Goal: Task Accomplishment & Management: Manage account settings

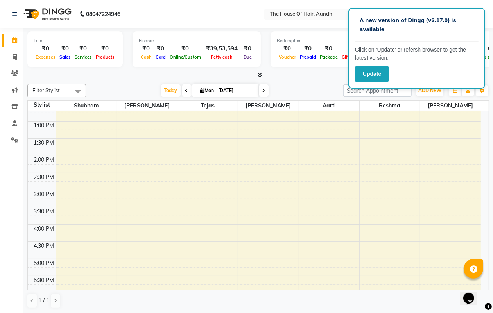
click at [0, 211] on div "Calendar Invoice Clients Marketing Inventory Staff Settings Completed InProgres…" at bounding box center [53, 161] width 106 height 279
click at [284, 84] on div "Filter Stylist Select All [PERSON_NAME] [PERSON_NAME] [PERSON_NAME] Reshma [PER…" at bounding box center [258, 90] width 462 height 13
click at [317, 76] on div at bounding box center [258, 75] width 462 height 8
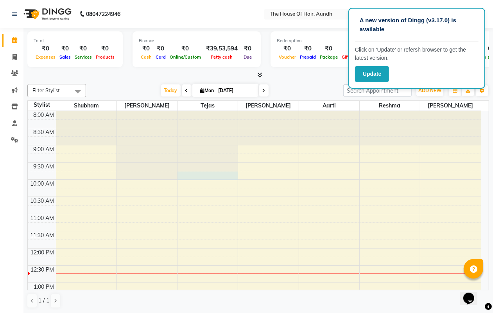
click at [202, 111] on div at bounding box center [207, 111] width 60 height 0
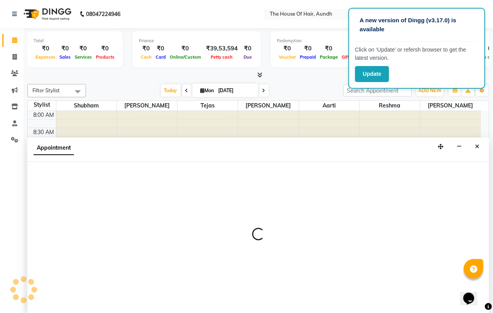
scroll to position [0, 0]
select select "6864"
select select "tentative"
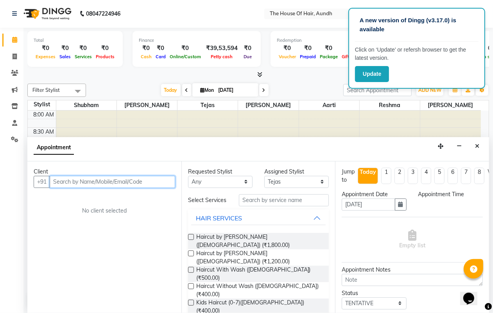
select select "585"
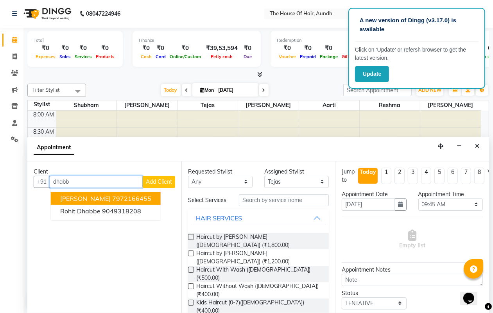
click at [123, 197] on ngb-highlight "7972166455" at bounding box center [131, 199] width 39 height 8
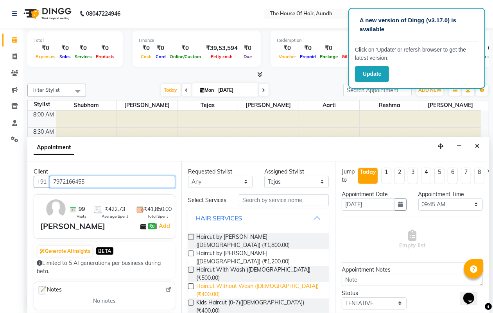
type input "7972166455"
click at [234, 282] on span "Haircut Without Wash ([DEMOGRAPHIC_DATA]) (₹400.00)" at bounding box center [259, 290] width 127 height 16
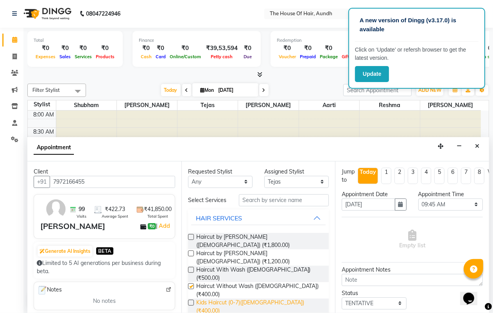
checkbox input "false"
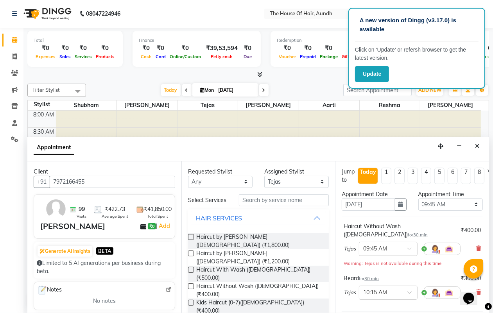
checkbox input "false"
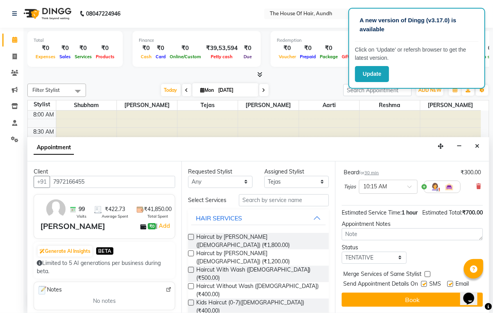
scroll to position [120, 0]
click at [428, 271] on label at bounding box center [427, 274] width 6 height 6
click at [428, 272] on input "checkbox" at bounding box center [426, 274] width 5 height 5
checkbox input "true"
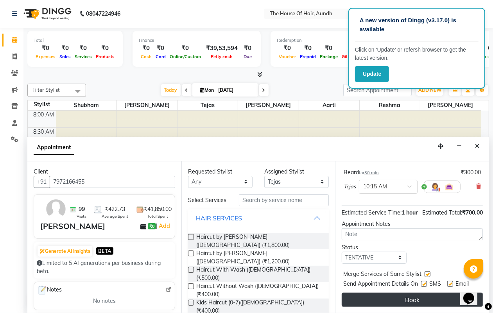
click at [389, 293] on button "Book" at bounding box center [412, 300] width 141 height 14
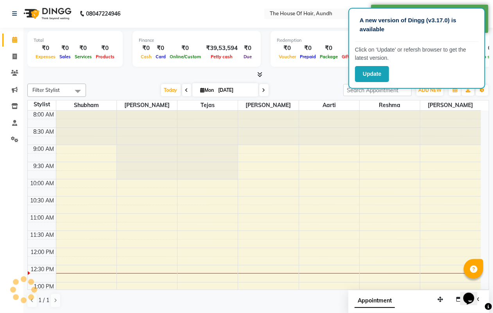
scroll to position [0, 0]
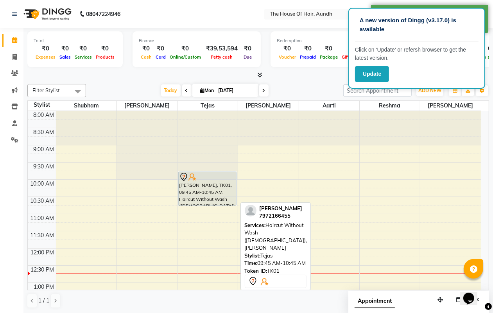
click at [228, 184] on div "[PERSON_NAME], TK01, 09:45 AM-10:45 AM, Haircut Without Wash ([DEMOGRAPHIC_DATA…" at bounding box center [207, 189] width 57 height 34
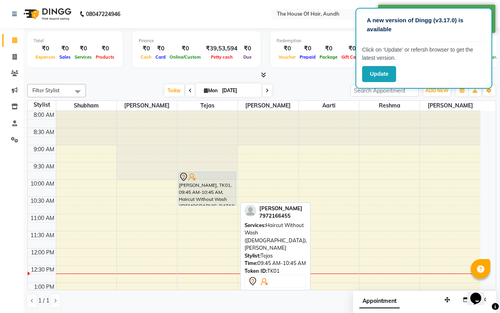
select select "7"
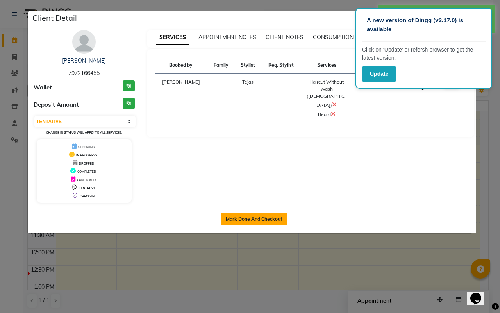
click at [239, 216] on button "Mark Done And Checkout" at bounding box center [254, 219] width 67 height 13
select select "service"
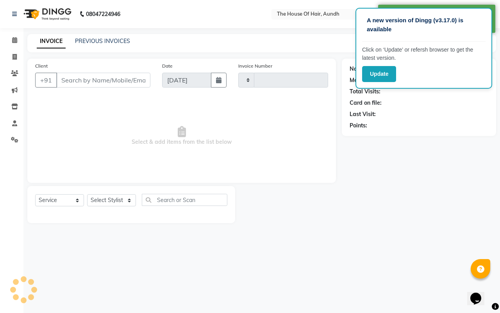
type input "7972166455"
select select "6864"
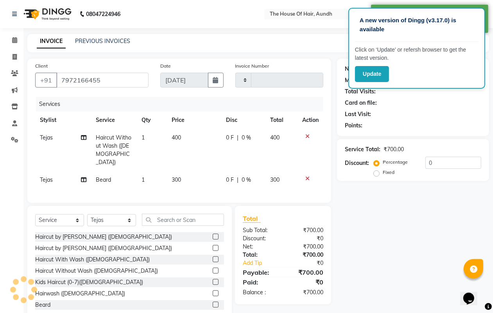
scroll to position [18, 0]
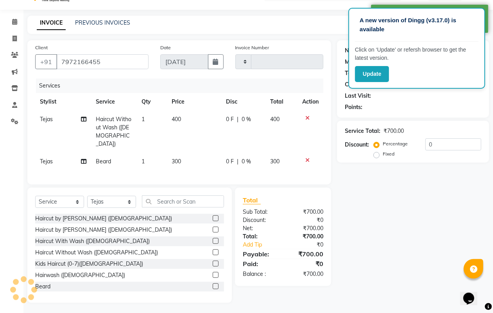
type input "1762"
select select "26"
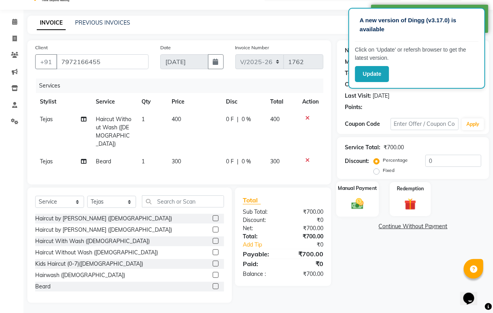
click at [354, 202] on img at bounding box center [357, 204] width 20 height 14
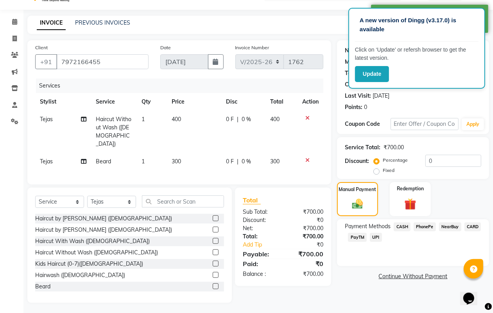
click at [376, 238] on span "UPI" at bounding box center [376, 237] width 12 height 9
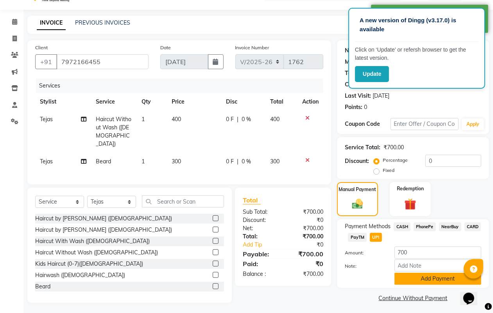
click at [407, 278] on button "Add Payment" at bounding box center [437, 279] width 87 height 12
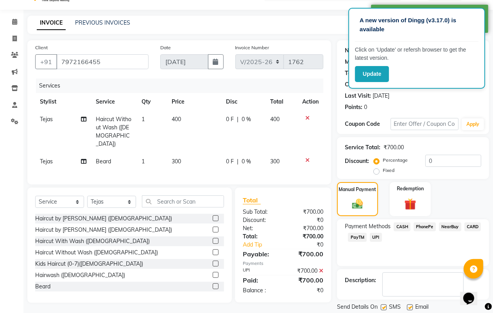
scroll to position [43, 0]
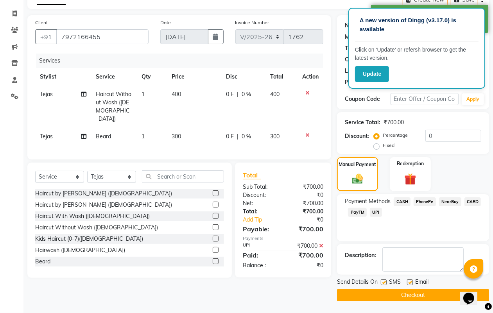
click at [409, 292] on button "Checkout" at bounding box center [413, 295] width 152 height 12
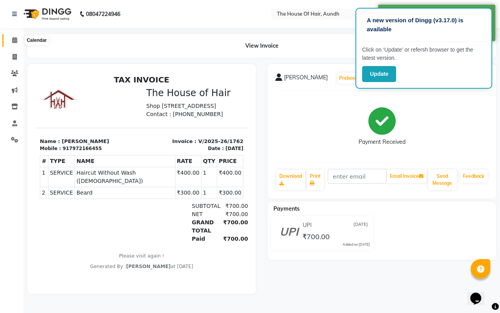
click at [19, 38] on span at bounding box center [15, 40] width 14 height 9
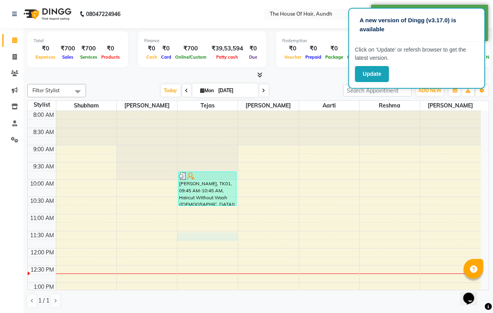
select select "6864"
select select "690"
select select "tentative"
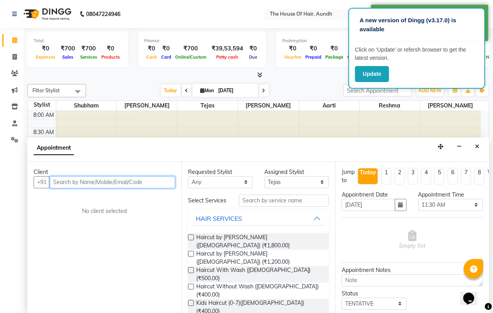
click at [116, 178] on input "text" at bounding box center [112, 182] width 125 height 12
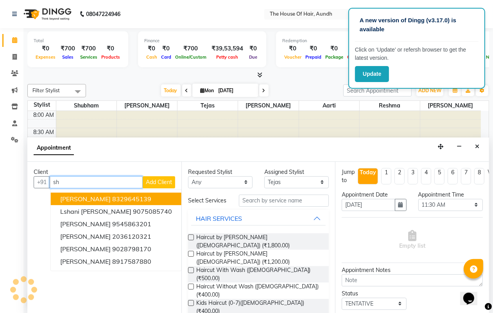
type input "s"
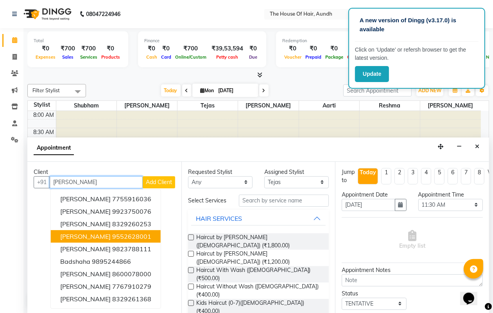
scroll to position [0, 0]
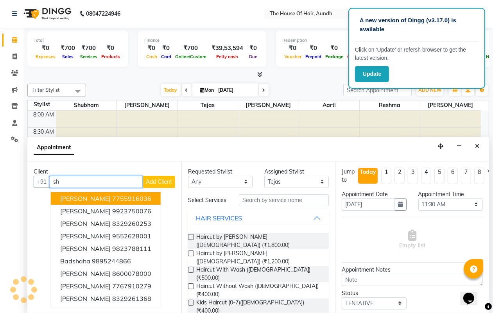
type input "s"
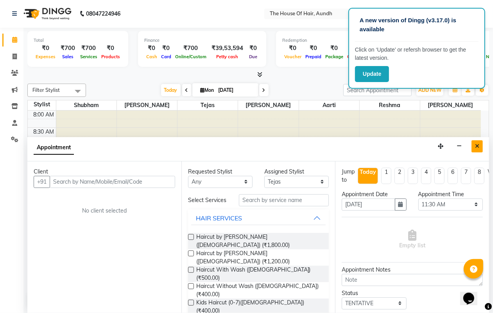
click at [474, 151] on button "Close" at bounding box center [476, 146] width 11 height 12
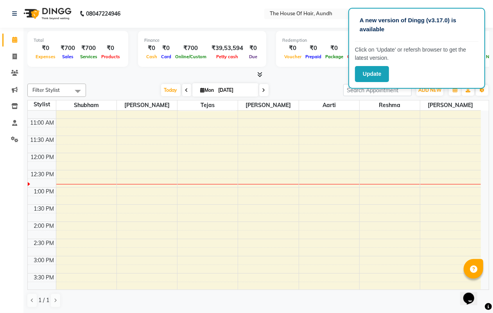
scroll to position [98, 0]
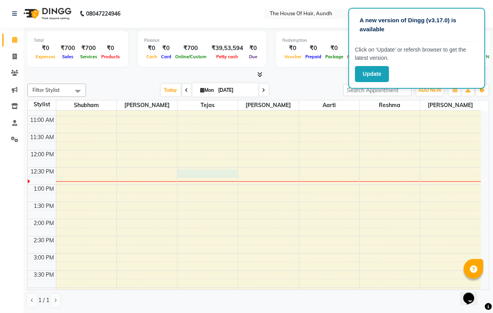
click at [202, 175] on div "8:00 AM 8:30 AM 9:00 AM 9:30 AM 10:00 AM 10:30 AM 11:00 AM 11:30 AM 12:00 PM 12…" at bounding box center [254, 253] width 453 height 481
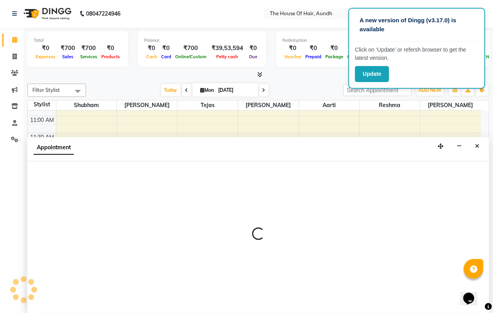
select select "6864"
select select "750"
select select "tentative"
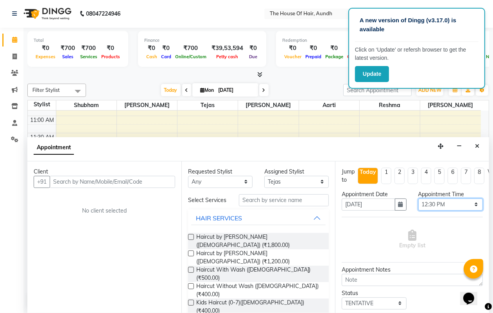
click at [427, 203] on select "Select 09:00 AM 09:15 AM 09:30 AM 09:45 AM 10:00 AM 10:15 AM 10:30 AM 10:45 AM …" at bounding box center [450, 205] width 64 height 12
select select "720"
click at [418, 199] on select "Select 09:00 AM 09:15 AM 09:30 AM 09:45 AM 10:00 AM 10:15 AM 10:30 AM 10:45 AM …" at bounding box center [450, 205] width 64 height 12
click at [147, 169] on div "Client" at bounding box center [104, 172] width 141 height 8
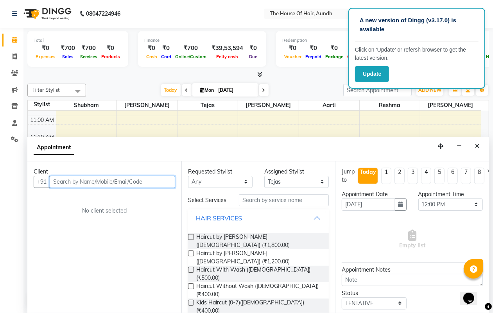
click at [163, 183] on input "text" at bounding box center [112, 182] width 125 height 12
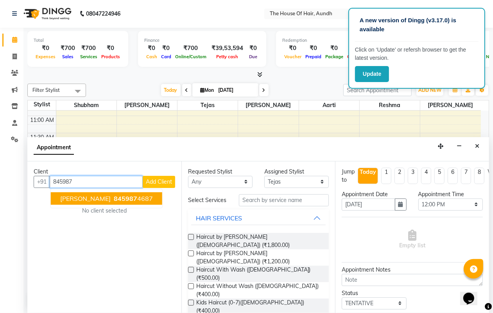
click at [136, 198] on ngb-highlight "845987 4687" at bounding box center [132, 199] width 41 height 8
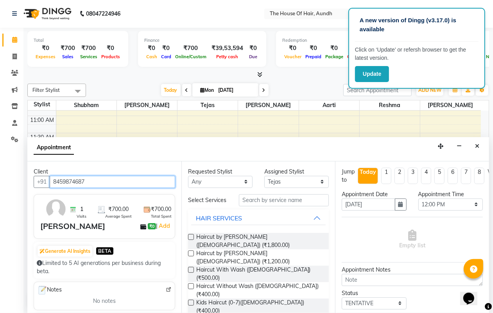
type input "8459874687"
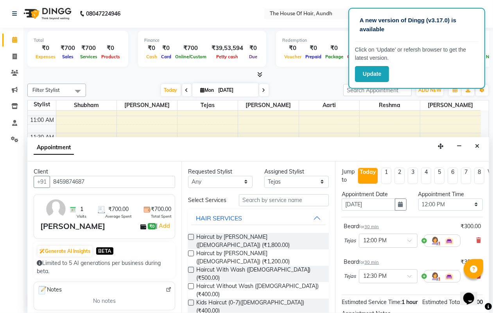
checkbox input "false"
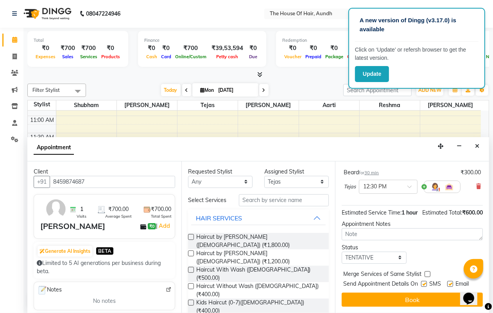
scroll to position [112, 0]
click at [426, 271] on label at bounding box center [427, 274] width 6 height 6
click at [426, 272] on input "checkbox" at bounding box center [426, 274] width 5 height 5
checkbox input "true"
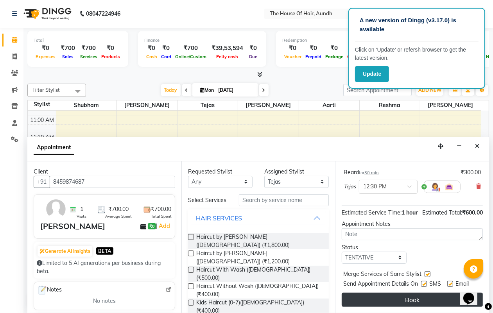
click at [415, 294] on button "Book" at bounding box center [412, 300] width 141 height 14
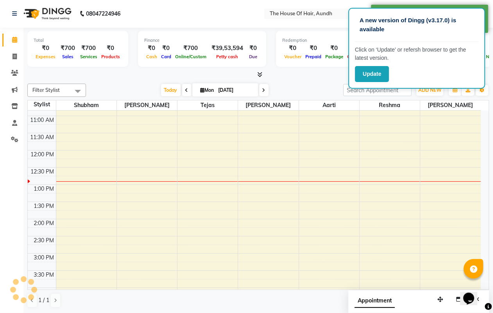
scroll to position [0, 0]
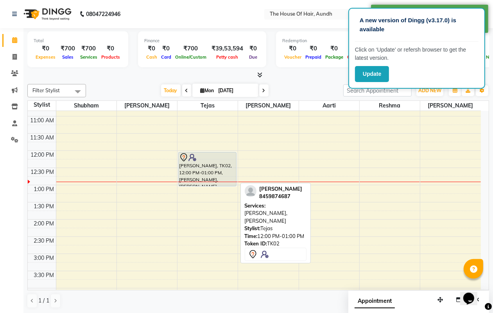
click at [202, 161] on div at bounding box center [207, 157] width 56 height 9
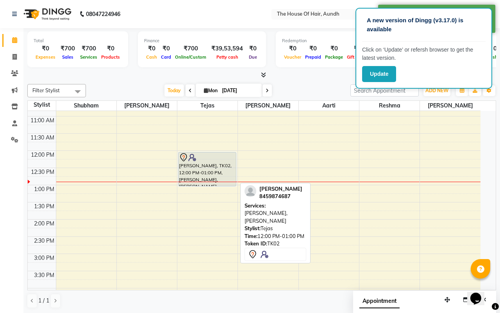
select select "7"
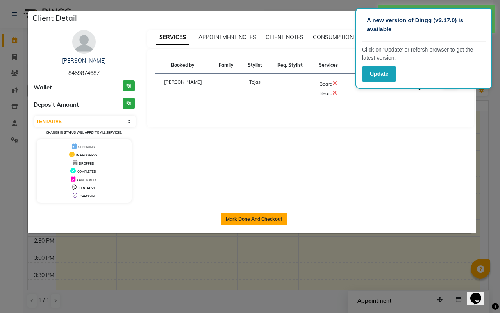
click at [236, 217] on button "Mark Done And Checkout" at bounding box center [254, 219] width 67 height 13
select select "service"
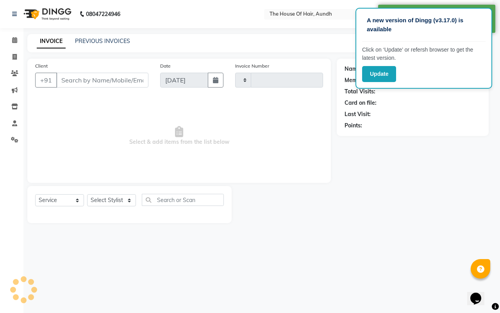
type input "1763"
select select "26"
type input "8459874687"
select select "6864"
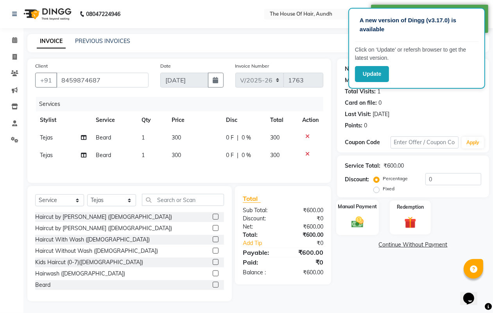
click at [356, 224] on img at bounding box center [357, 222] width 20 height 14
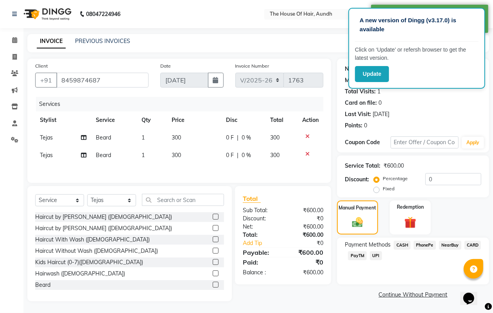
click at [372, 255] on span "UPI" at bounding box center [376, 255] width 12 height 9
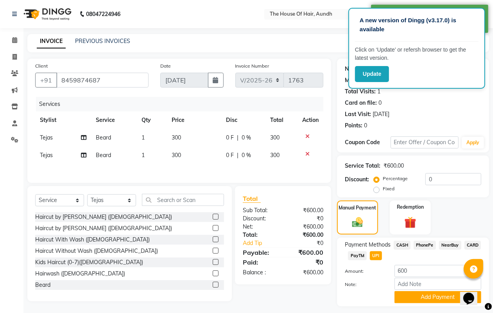
scroll to position [20, 0]
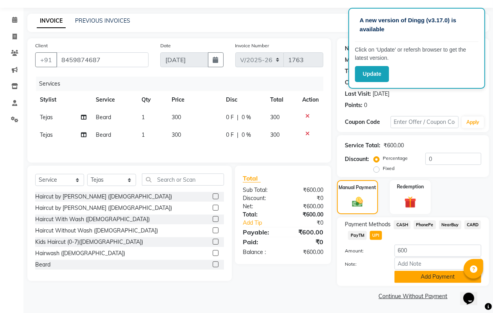
click at [429, 272] on button "Add Payment" at bounding box center [437, 277] width 87 height 12
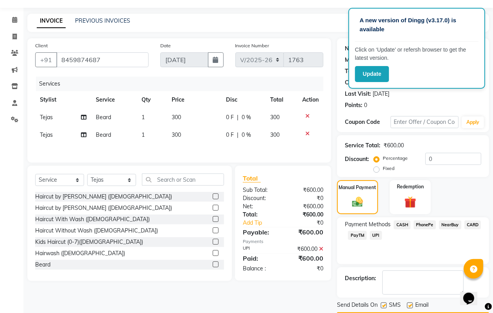
scroll to position [43, 0]
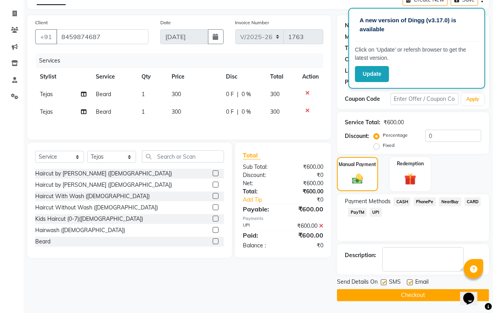
click at [407, 296] on button "Checkout" at bounding box center [413, 295] width 152 height 12
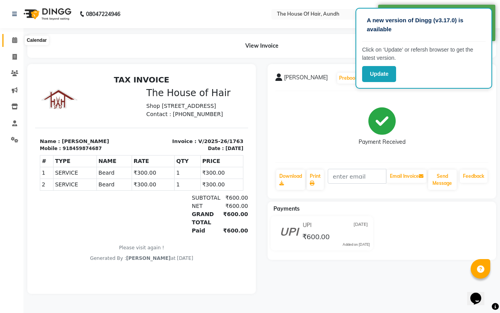
click at [11, 38] on span at bounding box center [15, 40] width 14 height 9
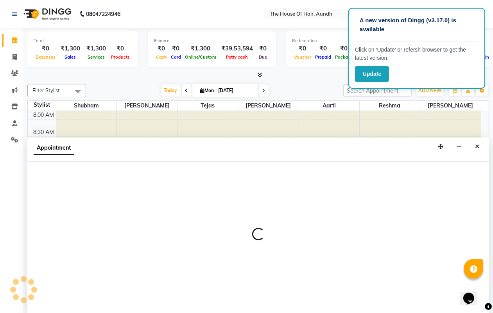
select select "6864"
select select "645"
select select "tentative"
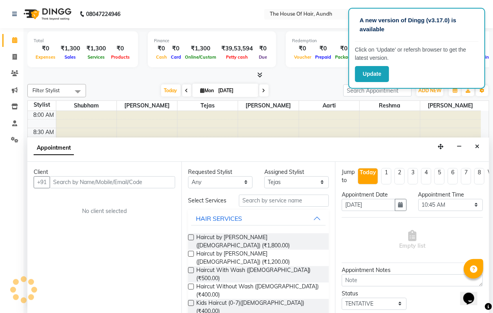
scroll to position [0, 0]
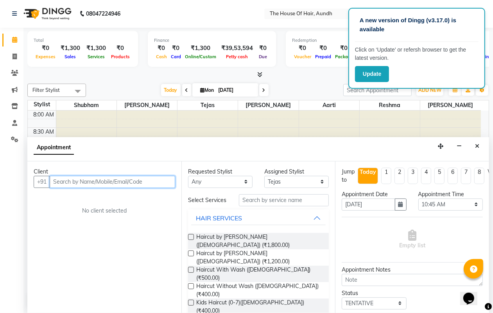
click at [141, 181] on input "text" at bounding box center [112, 182] width 125 height 12
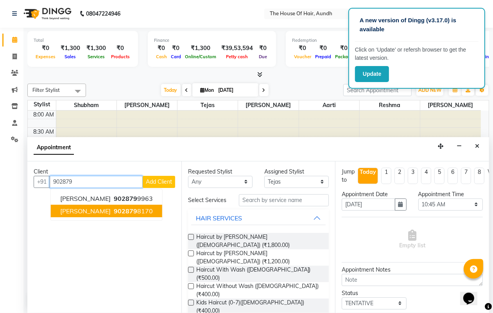
click at [87, 212] on span "[PERSON_NAME]" at bounding box center [85, 211] width 50 height 8
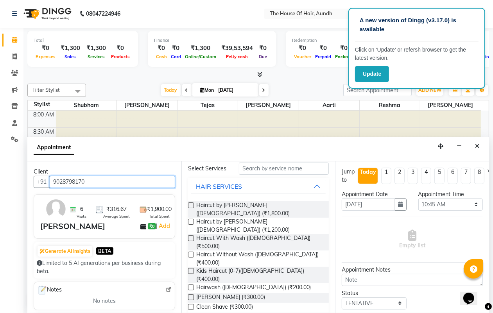
scroll to position [49, 0]
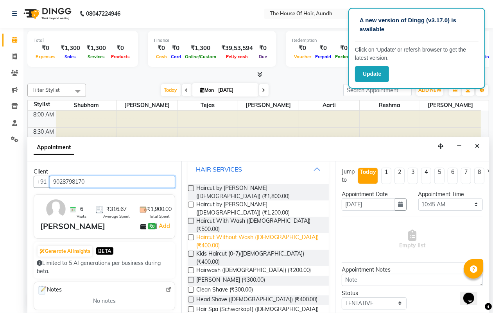
type input "9028798170"
click at [224, 233] on span "Haircut Without Wash ([DEMOGRAPHIC_DATA]) (₹400.00)" at bounding box center [259, 241] width 127 height 16
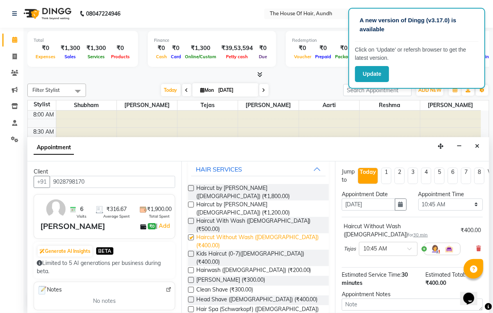
checkbox input "false"
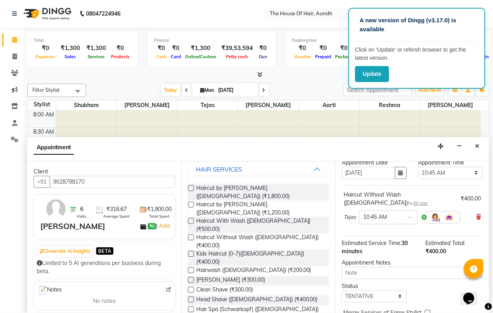
scroll to position [76, 0]
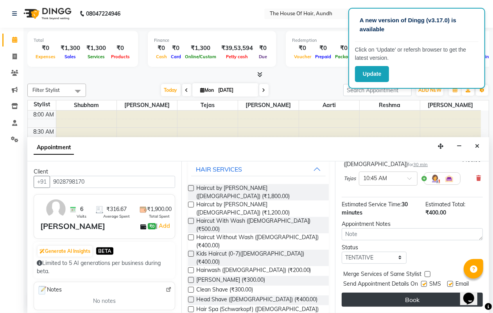
click at [375, 293] on button "Book" at bounding box center [412, 300] width 141 height 14
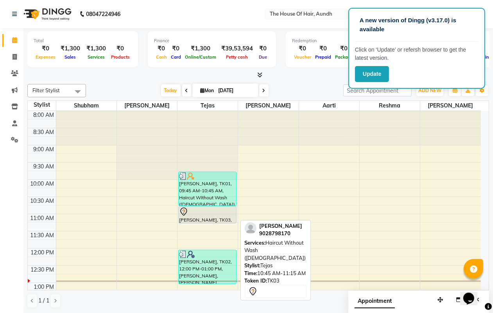
scroll to position [49, 0]
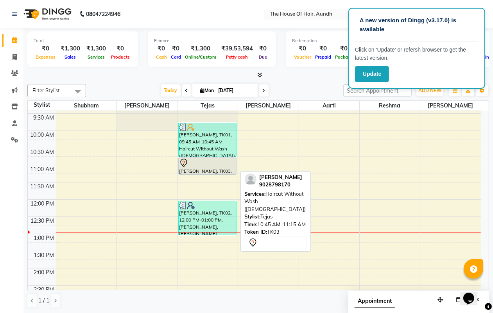
click at [213, 163] on div at bounding box center [207, 162] width 56 height 9
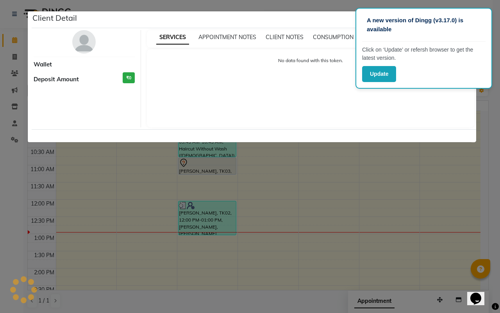
select select "7"
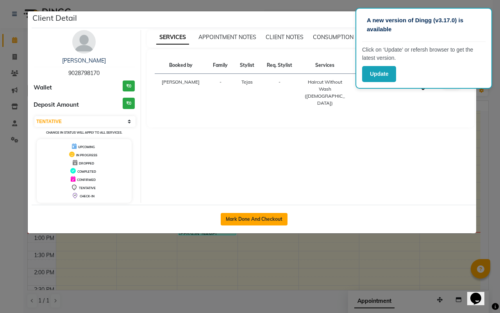
click at [227, 218] on button "Mark Done And Checkout" at bounding box center [254, 219] width 67 height 13
select select "service"
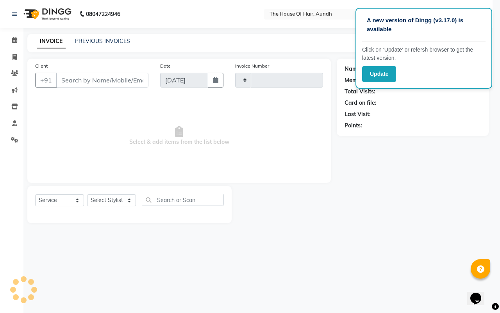
type input "1764"
select select "26"
type input "9028798170"
select select "6864"
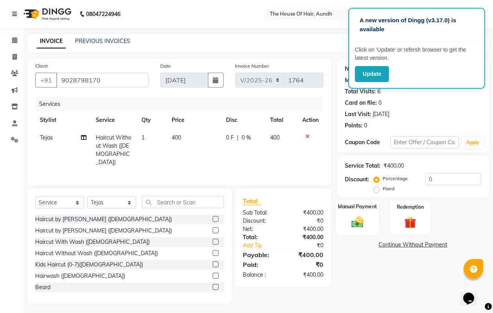
click at [352, 217] on img at bounding box center [357, 222] width 20 height 14
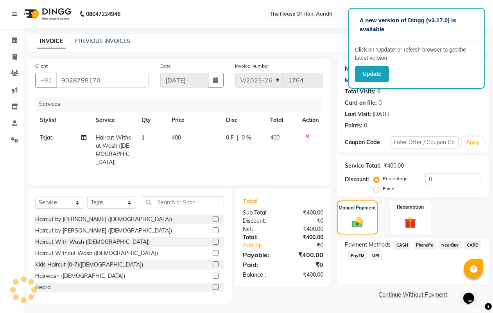
click at [373, 256] on span "UPI" at bounding box center [376, 255] width 12 height 9
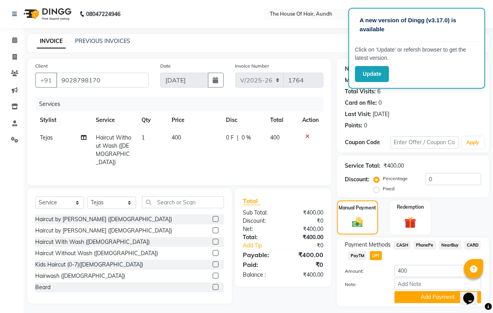
scroll to position [20, 0]
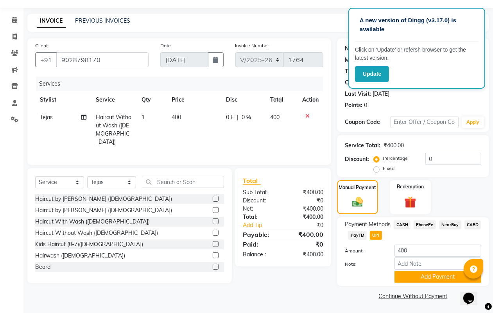
click at [405, 276] on button "Add Payment" at bounding box center [437, 277] width 87 height 12
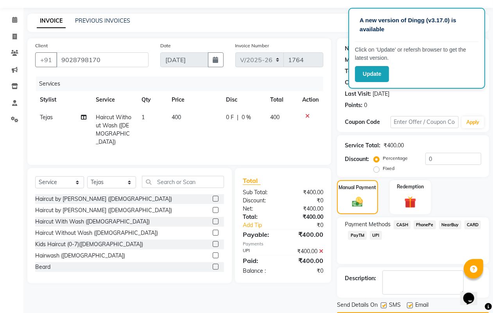
scroll to position [43, 0]
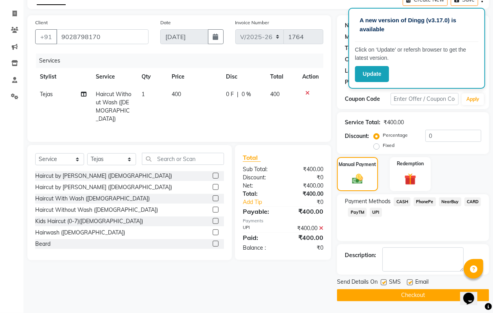
click at [383, 293] on button "Checkout" at bounding box center [413, 295] width 152 height 12
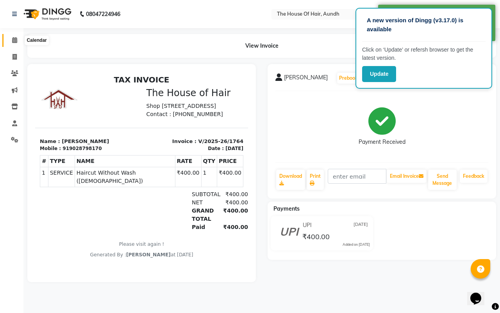
click at [10, 40] on span at bounding box center [15, 40] width 14 height 9
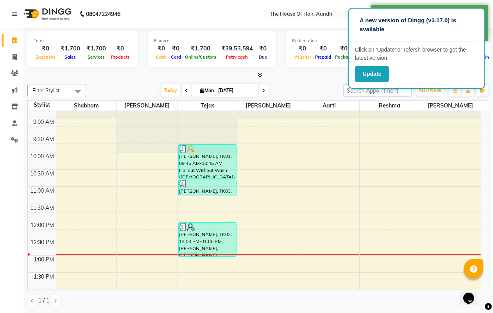
scroll to position [49, 0]
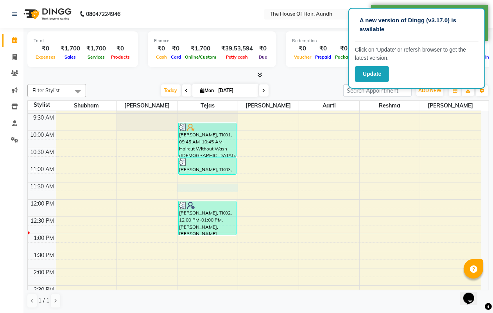
click at [197, 186] on div "8:00 AM 8:30 AM 9:00 AM 9:30 AM 10:00 AM 10:30 AM 11:00 AM 11:30 AM 12:00 PM 12…" at bounding box center [254, 302] width 453 height 481
select select "6864"
select select "tentative"
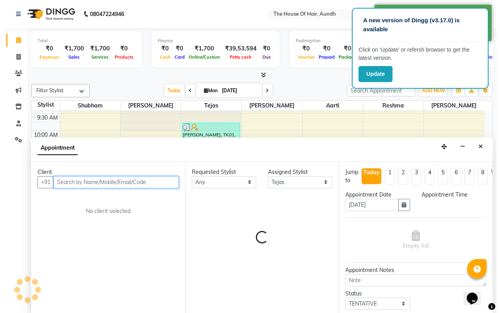
scroll to position [0, 0]
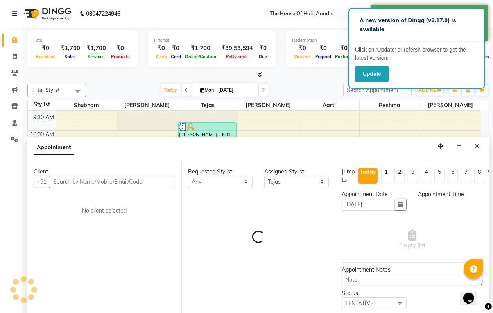
select select "690"
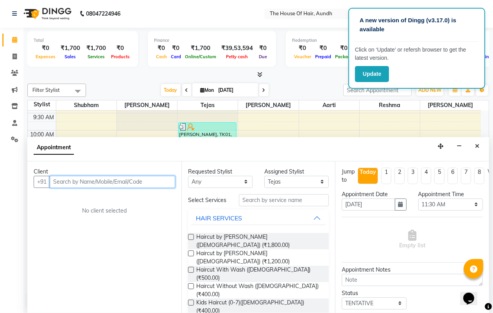
click at [153, 183] on input "text" at bounding box center [112, 182] width 125 height 12
type input "8380060060"
click at [154, 182] on span "Add Client" at bounding box center [159, 181] width 26 height 7
select select "22"
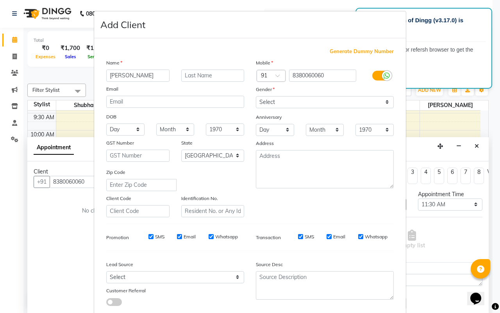
type input "[PERSON_NAME]"
click at [225, 79] on input "text" at bounding box center [212, 76] width 63 height 12
type input "[PERSON_NAME]"
click at [276, 98] on select "Select [DEMOGRAPHIC_DATA] [DEMOGRAPHIC_DATA] Other Prefer Not To Say" at bounding box center [325, 102] width 138 height 12
select select "[DEMOGRAPHIC_DATA]"
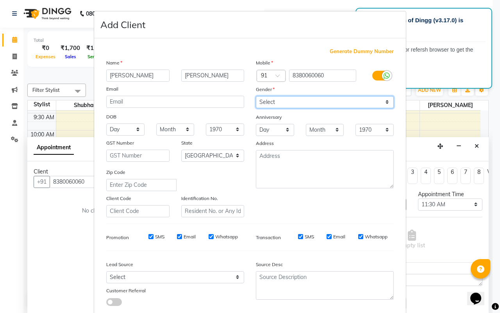
click at [256, 96] on select "Select [DEMOGRAPHIC_DATA] [DEMOGRAPHIC_DATA] Other Prefer Not To Say" at bounding box center [325, 102] width 138 height 12
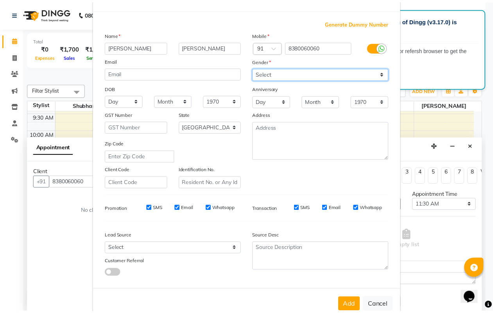
scroll to position [45, 0]
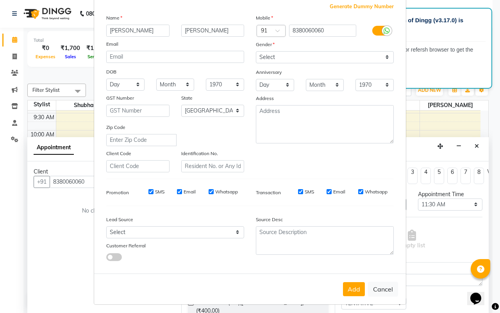
click at [347, 284] on button "Add" at bounding box center [354, 289] width 22 height 14
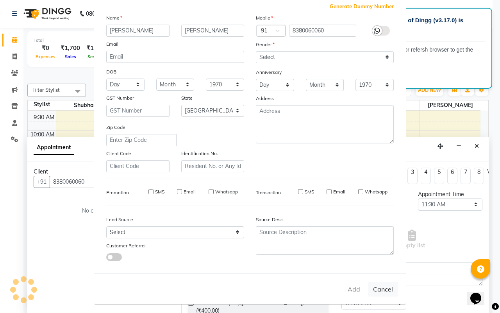
select select
select select "null"
select select
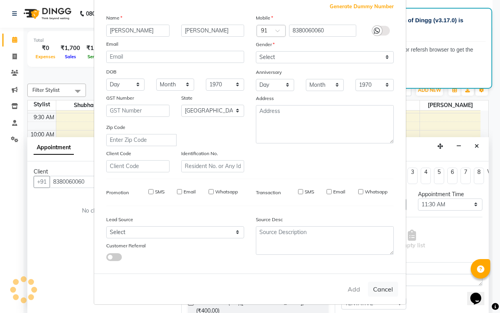
select select
checkbox input "false"
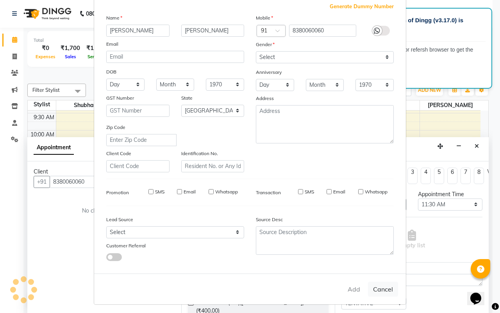
checkbox input "false"
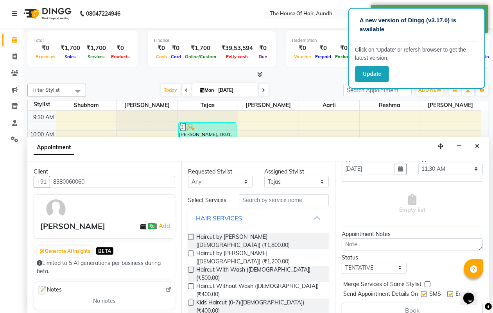
scroll to position [61, 0]
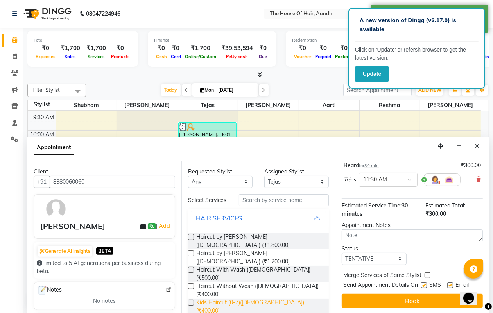
checkbox input "false"
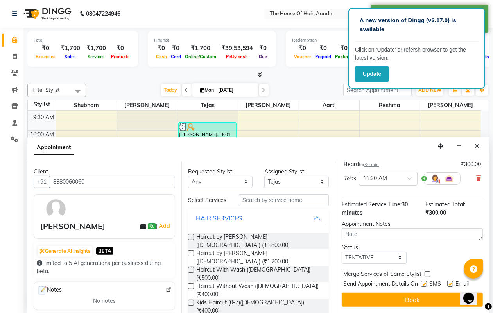
scroll to position [76, 0]
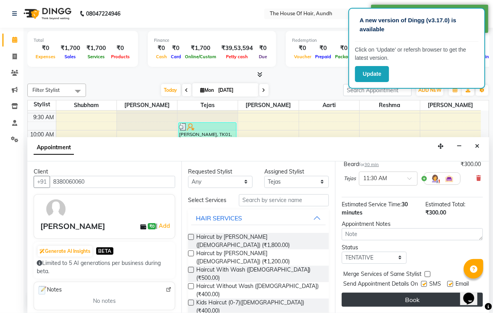
click at [384, 293] on button "Book" at bounding box center [412, 300] width 141 height 14
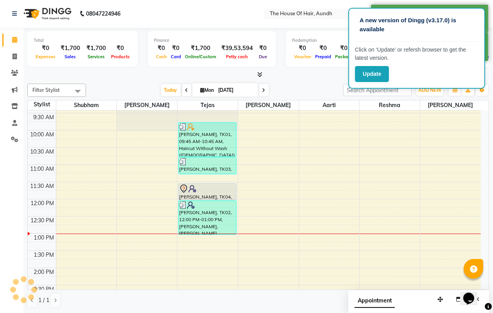
scroll to position [0, 0]
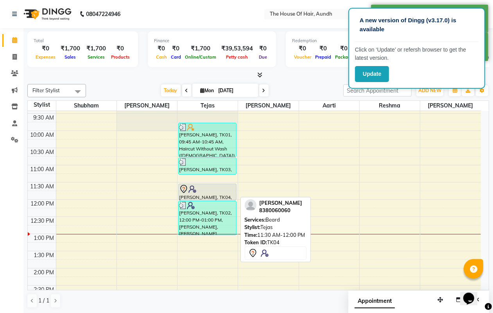
click at [220, 192] on div at bounding box center [207, 188] width 56 height 9
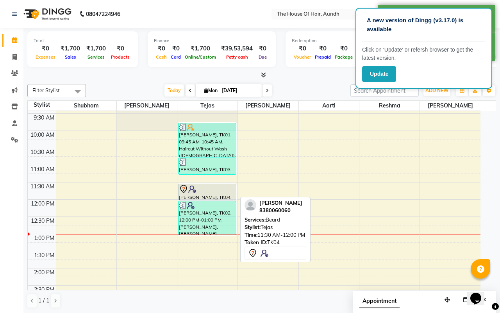
select select "7"
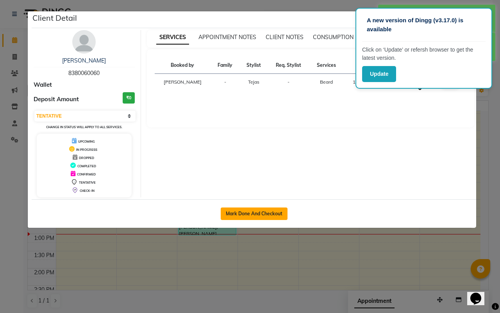
click at [231, 214] on button "Mark Done And Checkout" at bounding box center [254, 214] width 67 height 13
select select "26"
select select "service"
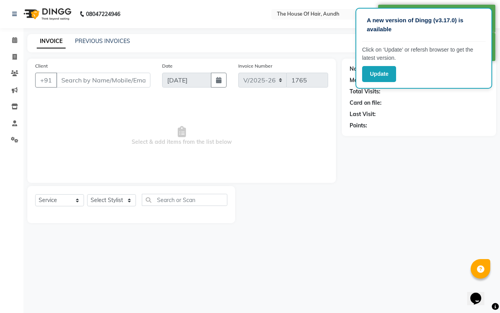
type input "8380060060"
select select "6864"
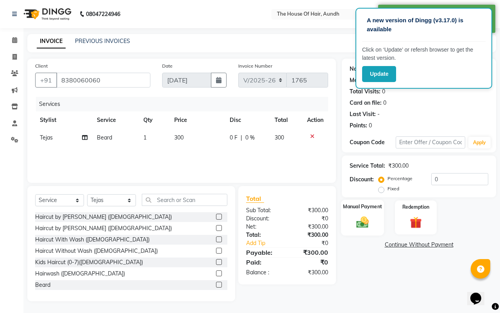
click at [360, 222] on img at bounding box center [362, 222] width 20 height 14
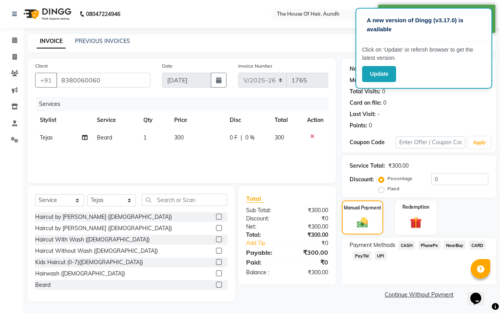
click at [379, 256] on span "UPI" at bounding box center [381, 255] width 12 height 9
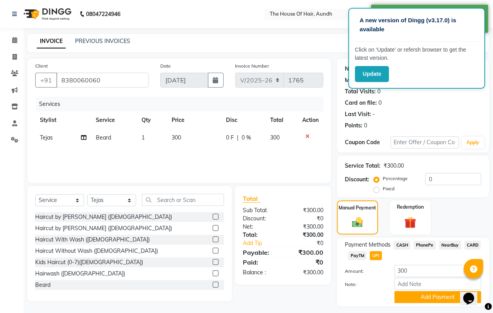
scroll to position [20, 0]
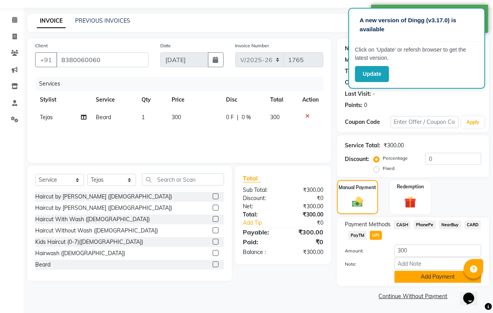
click at [411, 274] on button "Add Payment" at bounding box center [437, 277] width 87 height 12
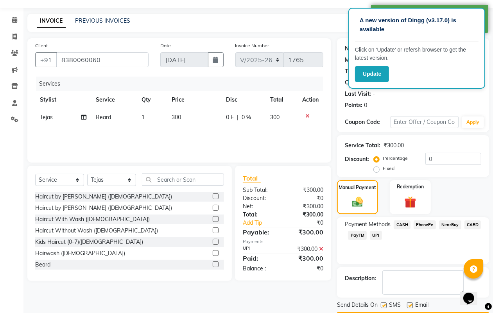
scroll to position [43, 0]
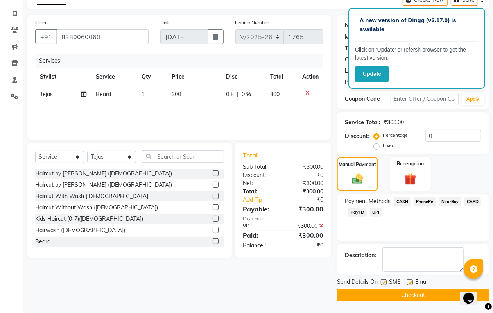
click at [384, 295] on button "Checkout" at bounding box center [413, 295] width 152 height 12
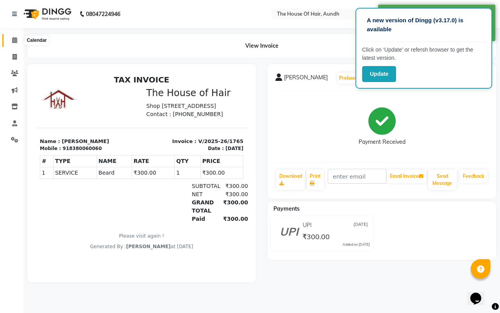
click at [12, 44] on span at bounding box center [15, 40] width 14 height 9
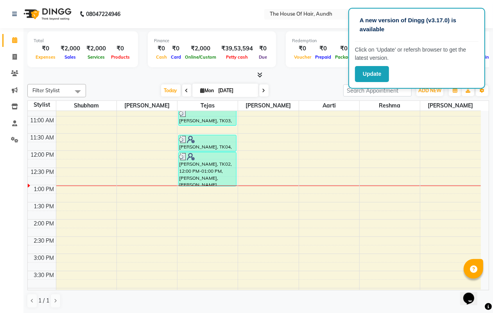
scroll to position [147, 0]
